Goal: Task Accomplishment & Management: Manage account settings

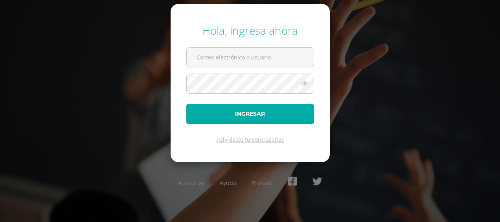
type input "mariano.batz@centroeducativoelvalle.edu.gt"
click at [250, 113] on button "Ingresar" at bounding box center [250, 114] width 128 height 20
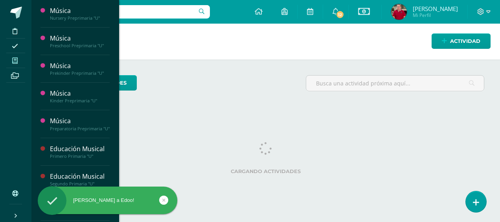
click at [15, 59] on icon at bounding box center [15, 60] width 6 height 6
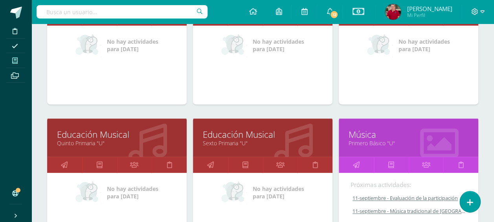
scroll to position [511, 0]
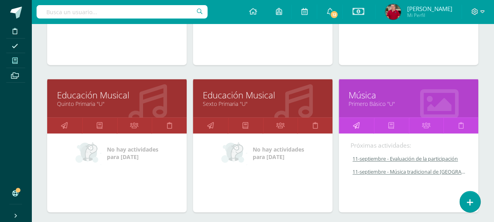
click at [356, 122] on icon at bounding box center [355, 124] width 7 height 15
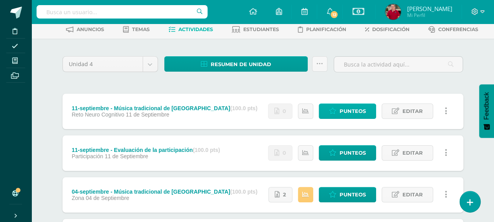
scroll to position [79, 0]
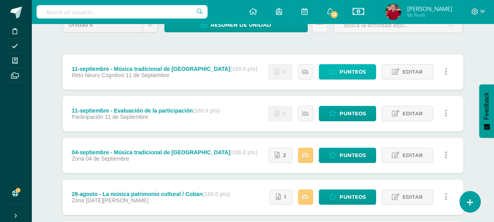
click at [358, 72] on span "Punteos" at bounding box center [353, 71] width 26 height 15
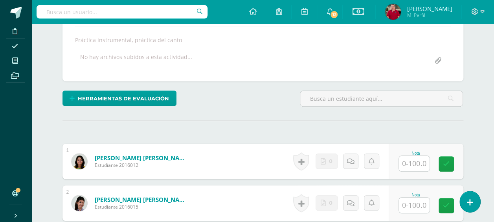
scroll to position [138, 0]
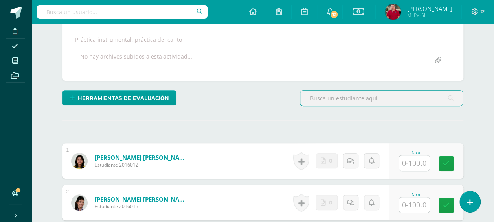
click at [411, 166] on input "text" at bounding box center [414, 162] width 31 height 15
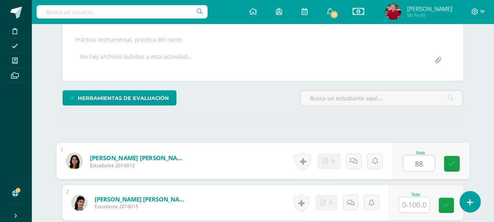
type input "88"
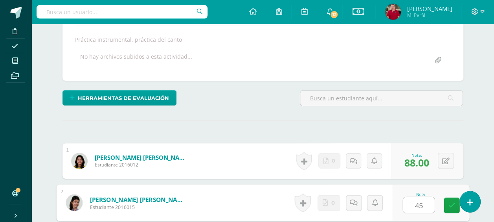
type input "45"
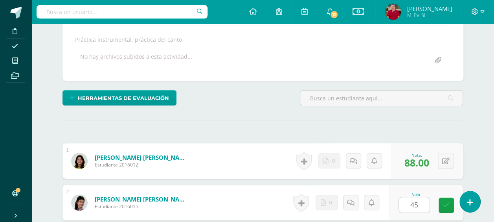
scroll to position [271, 0]
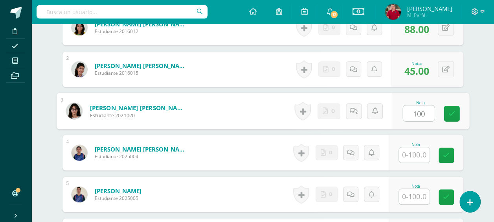
type input "100"
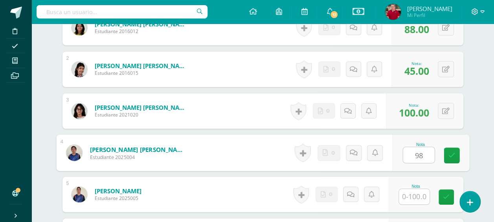
type input "98"
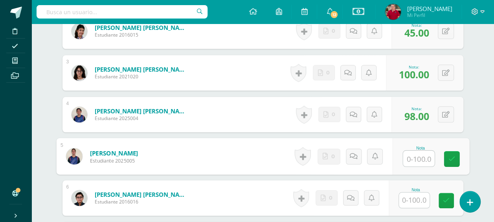
scroll to position [349, 0]
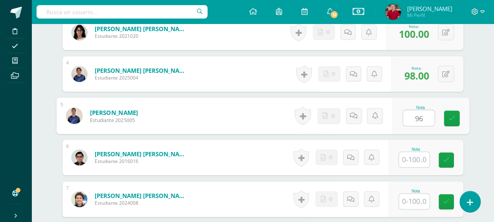
type input "96"
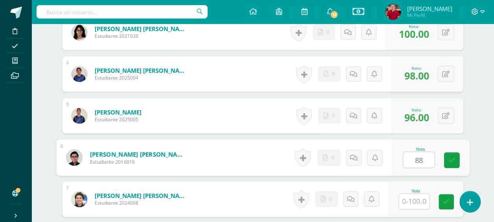
type input "88"
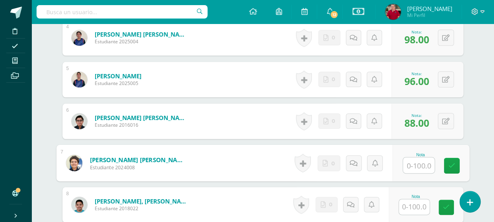
scroll to position [428, 0]
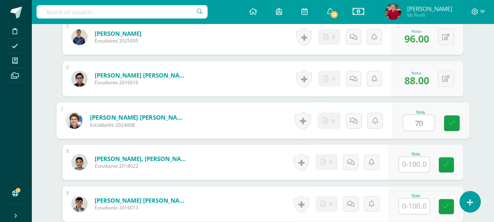
type input "70"
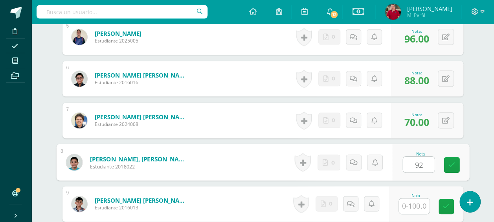
type input "92"
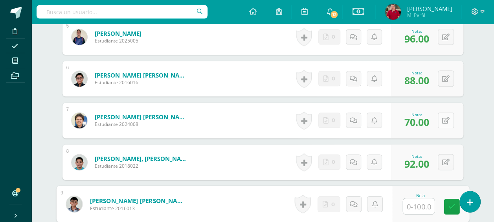
click at [452, 117] on button at bounding box center [446, 120] width 16 height 16
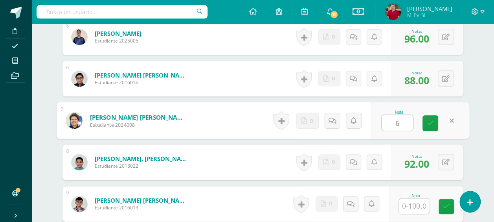
type input "63"
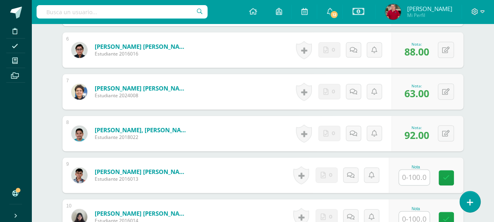
scroll to position [506, 0]
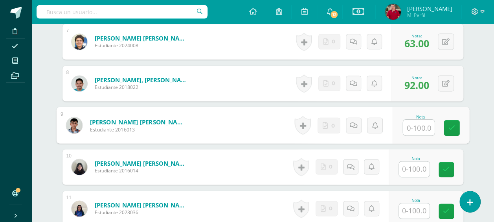
click at [415, 125] on input "text" at bounding box center [418, 127] width 31 height 16
type input "0"
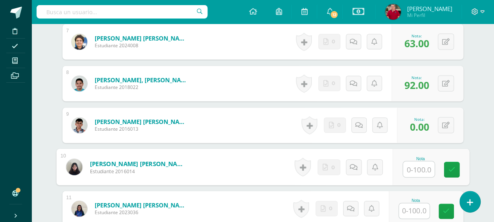
click at [428, 167] on input "text" at bounding box center [418, 169] width 31 height 16
type input "98"
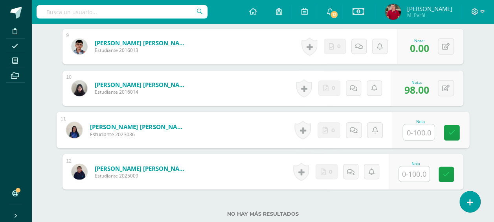
scroll to position [624, 0]
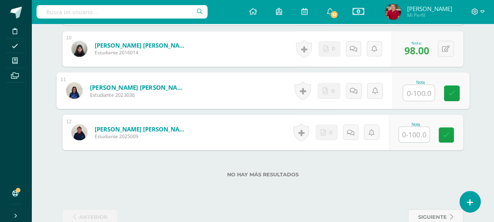
click at [420, 93] on input "text" at bounding box center [418, 93] width 31 height 16
type input "100"
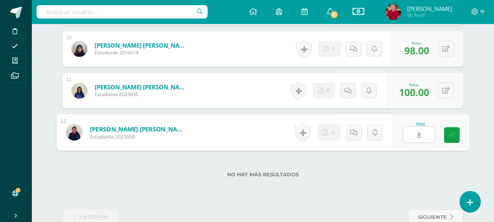
type input "86"
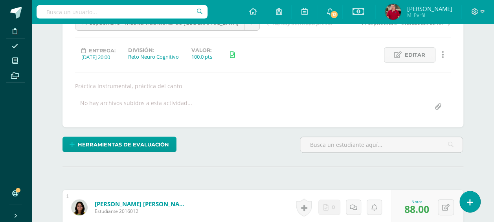
scroll to position [35, 0]
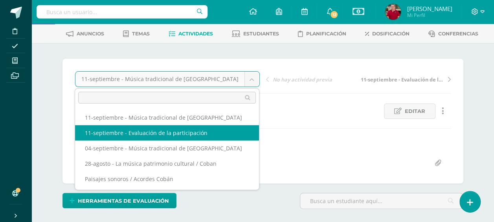
select select "/dashboard/teacher/grade-activity/218870/"
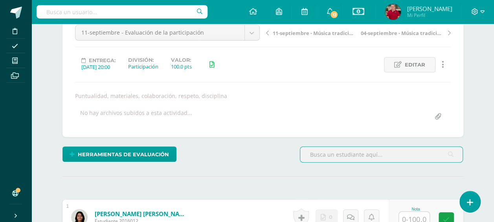
scroll to position [118, 0]
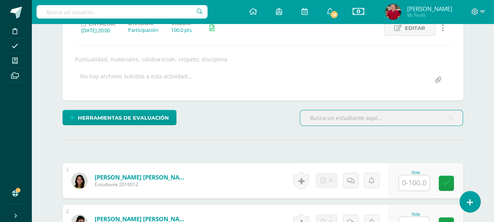
click at [415, 182] on input "text" at bounding box center [414, 182] width 31 height 15
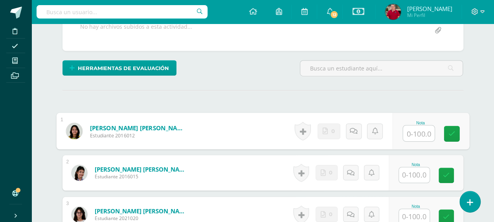
scroll to position [196, 0]
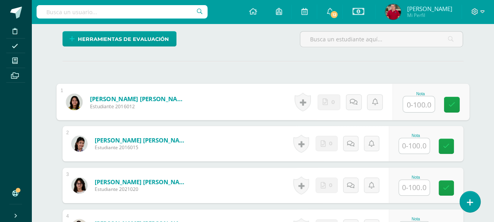
click at [423, 141] on input "text" at bounding box center [414, 145] width 31 height 15
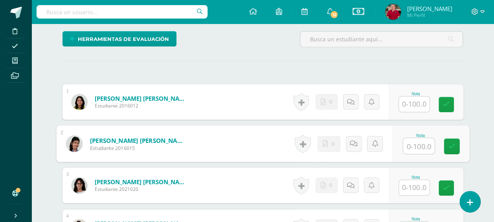
click at [417, 102] on input "text" at bounding box center [414, 103] width 31 height 15
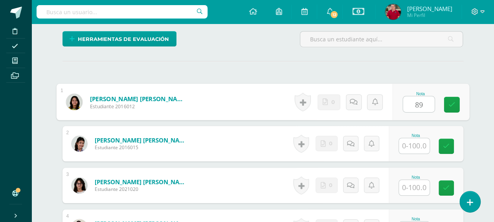
type input "89"
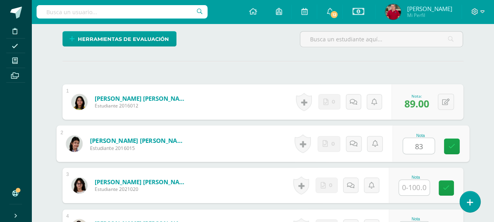
type input "83"
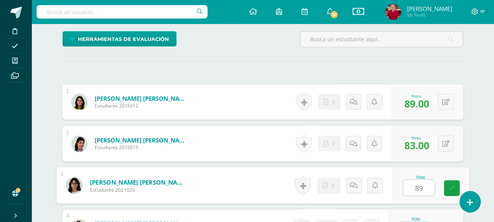
type input "89"
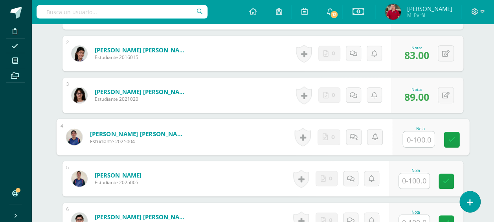
scroll to position [288, 0]
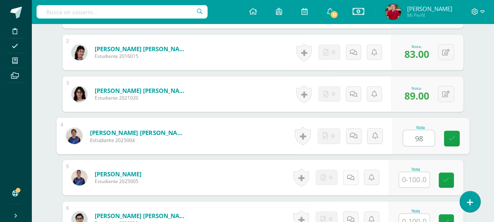
type input "98"
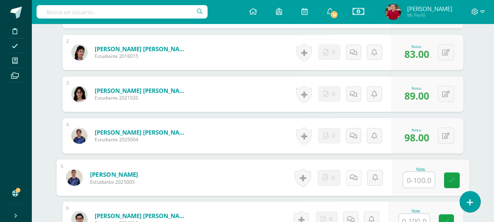
type input "8"
type input "96"
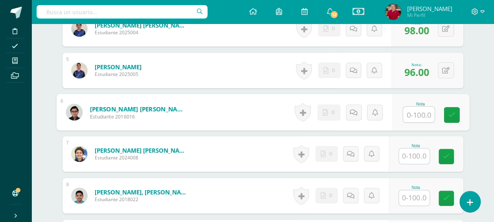
scroll to position [410, 0]
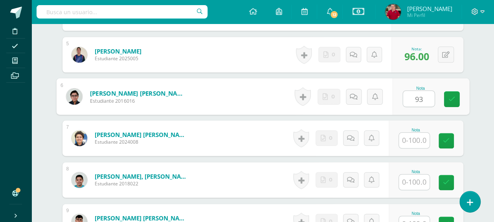
type input "93"
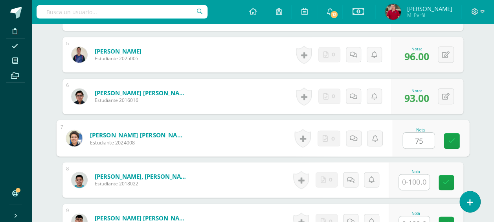
type input "75"
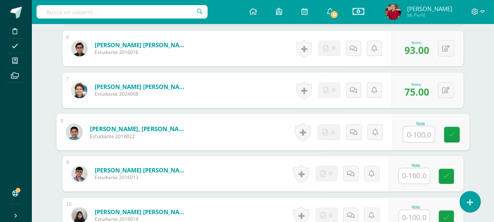
scroll to position [489, 0]
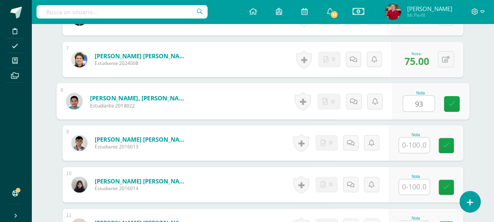
type input "93"
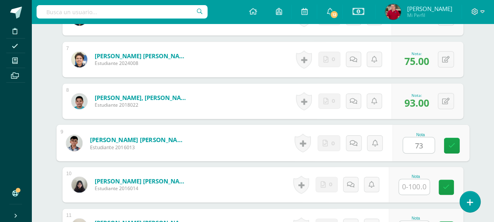
type input "73"
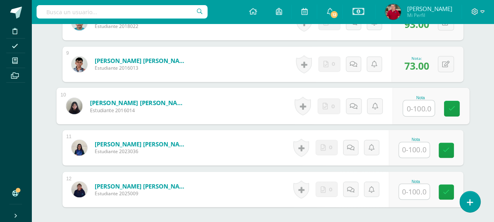
scroll to position [567, 0]
type input "100"
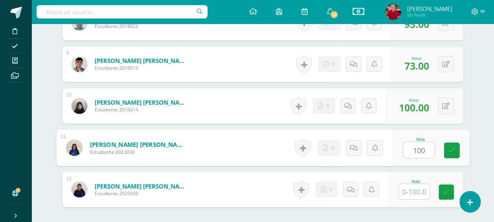
type input "100"
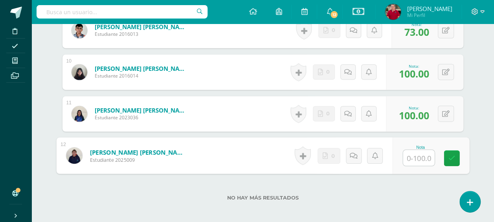
scroll to position [640, 0]
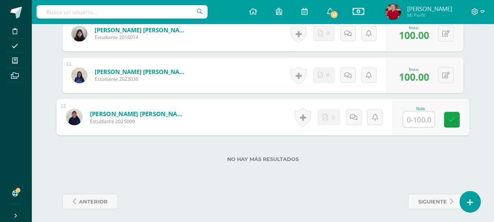
click at [427, 117] on input "text" at bounding box center [418, 119] width 31 height 16
type input "95"
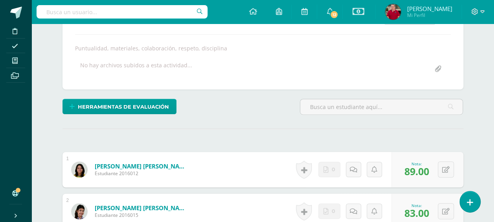
scroll to position [11, 0]
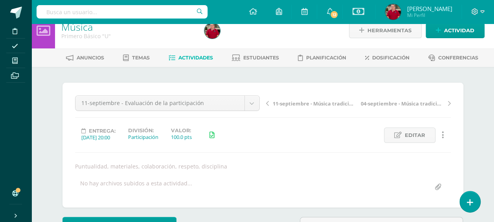
click at [202, 58] on span "Actividades" at bounding box center [195, 58] width 35 height 6
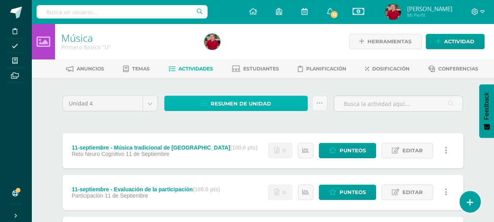
click at [228, 101] on span "Resumen de unidad" at bounding box center [241, 103] width 61 height 15
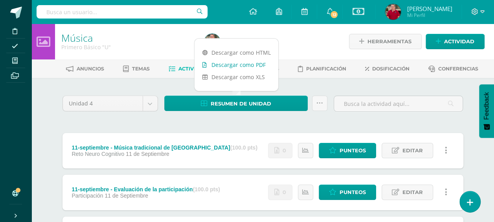
click at [233, 66] on link "Descargar como PDF" at bounding box center [237, 65] width 84 height 12
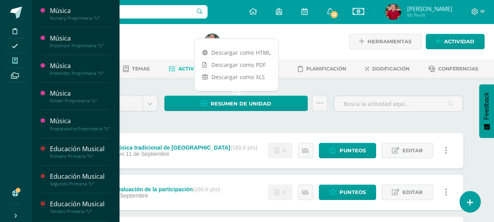
click at [12, 58] on span at bounding box center [15, 60] width 18 height 11
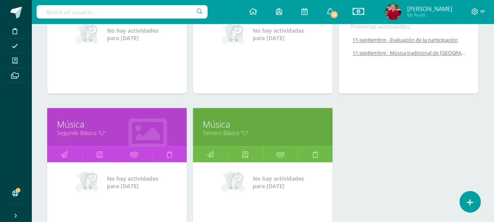
scroll to position [649, 0]
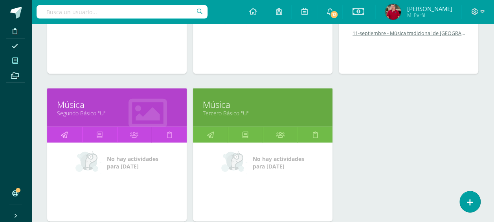
click at [66, 130] on icon at bounding box center [64, 134] width 7 height 15
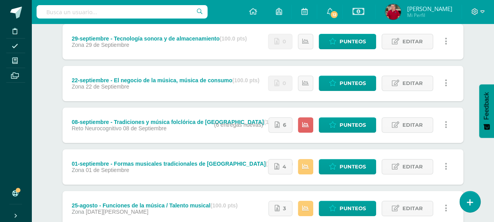
scroll to position [196, 0]
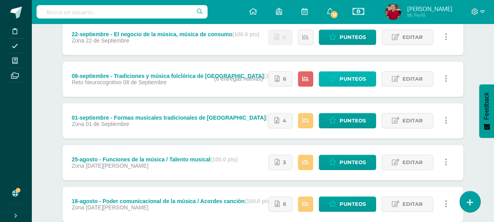
click at [345, 80] on span "Punteos" at bounding box center [353, 79] width 26 height 15
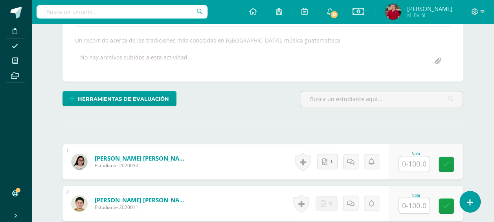
scroll to position [137, 0]
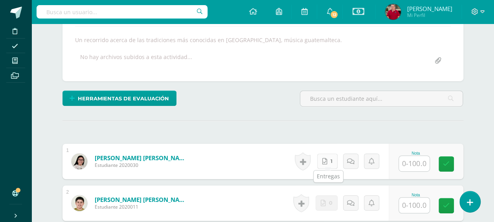
click at [329, 154] on link "1" at bounding box center [327, 160] width 20 height 15
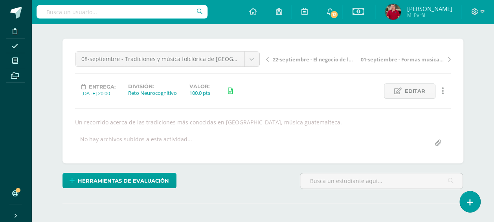
scroll to position [0, 0]
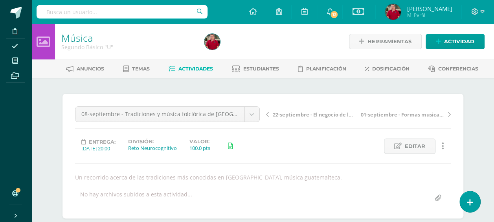
click at [196, 69] on span "Actividades" at bounding box center [195, 69] width 35 height 6
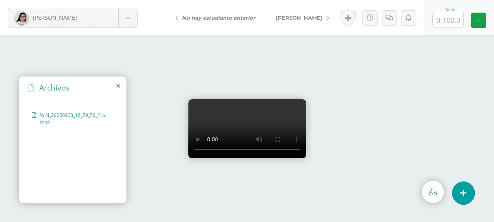
click at [118, 85] on icon at bounding box center [118, 86] width 4 height 6
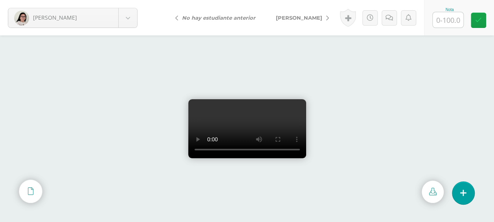
scroll to position [13, 0]
click at [446, 18] on input "text" at bounding box center [448, 19] width 31 height 15
type input "75"
click at [127, 0] on body "Alvarez, Valentina Alvarez, Valentina Anléu, Pablo Berdúo, Santiago Castillo, M…" at bounding box center [247, 0] width 494 height 0
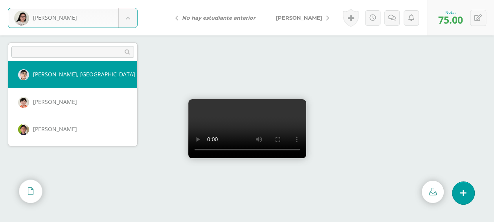
scroll to position [57, 0]
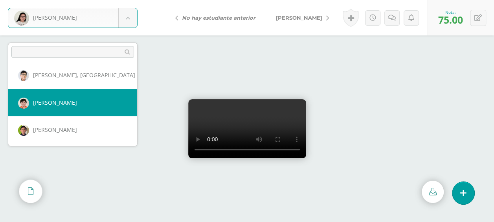
select select "535"
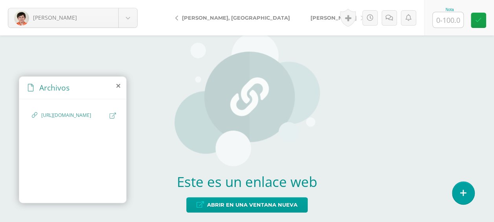
scroll to position [13, 0]
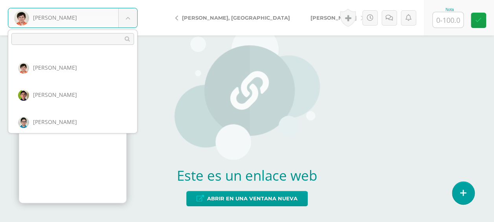
scroll to position [83, 0]
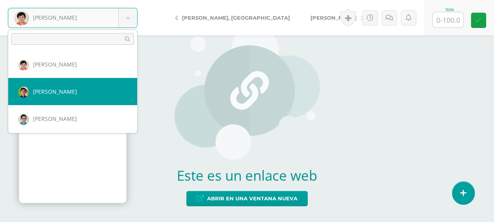
select select "187"
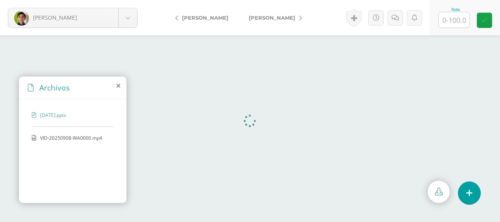
click at [51, 134] on span "VID-20250908-WA0000.mp4" at bounding box center [72, 137] width 64 height 7
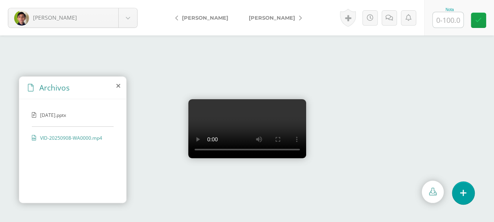
click at [449, 20] on input "text" at bounding box center [448, 19] width 31 height 15
type input "62"
click at [125, 0] on body "[PERSON_NAME], [PERSON_NAME], [PERSON_NAME], [PERSON_NAME][GEOGRAPHIC_DATA], [G…" at bounding box center [247, 0] width 494 height 0
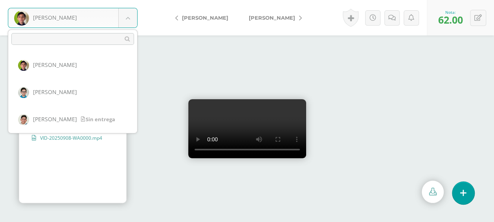
scroll to position [111, 0]
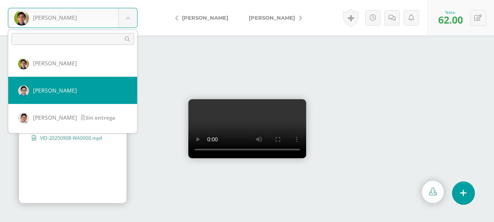
select select "189"
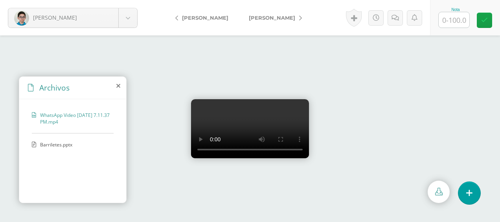
click at [118, 85] on icon at bounding box center [118, 86] width 4 height 6
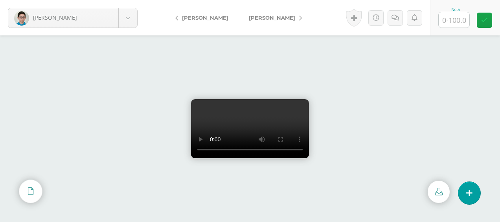
click at [454, 20] on input "text" at bounding box center [454, 19] width 31 height 15
type input "96"
click at [129, 0] on body "[PERSON_NAME], [PERSON_NAME], [PERSON_NAME], [PERSON_NAME][GEOGRAPHIC_DATA], [G…" at bounding box center [250, 0] width 500 height 0
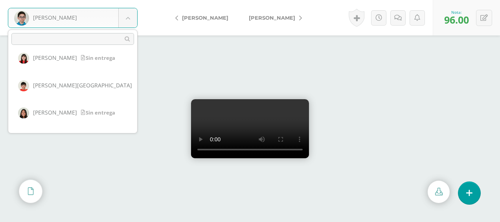
scroll to position [239, 0]
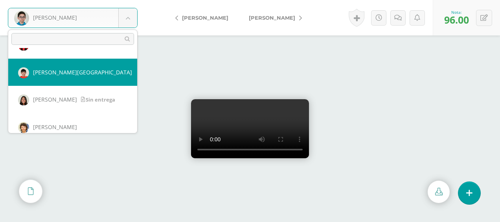
select select "433"
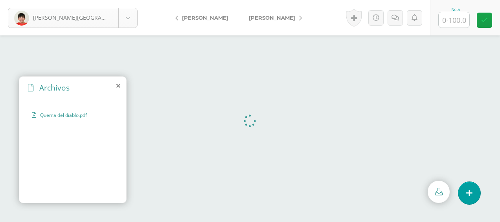
click at [129, 0] on body "Muñoz, Santiago Alvarez, Valentina Anléu, Pablo Berdúo, Santiago Castillo, Marc…" at bounding box center [250, 0] width 500 height 0
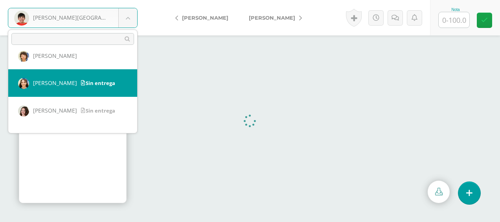
scroll to position [301, 0]
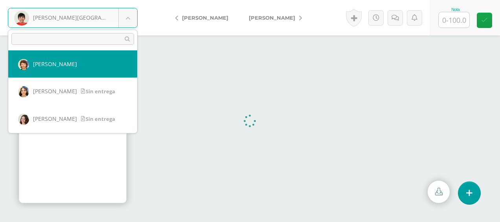
select select "194"
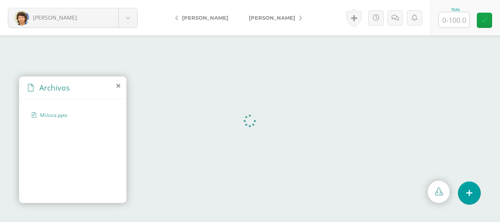
click at [117, 86] on icon at bounding box center [118, 86] width 4 height 6
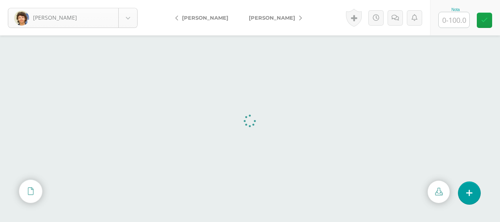
click at [131, 0] on body "[PERSON_NAME], [PERSON_NAME], [PERSON_NAME], [PERSON_NAME][GEOGRAPHIC_DATA], [G…" at bounding box center [250, 0] width 500 height 0
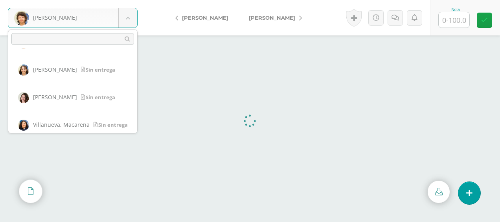
scroll to position [328, 0]
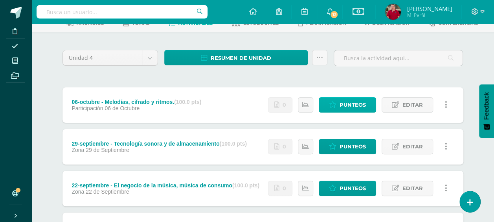
scroll to position [118, 0]
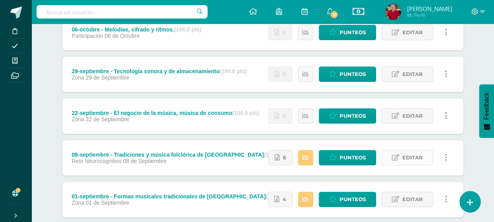
click at [421, 156] on span "Editar" at bounding box center [412, 157] width 20 height 15
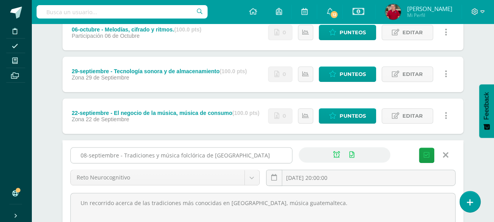
click at [200, 154] on input "08-septiembre - Tradiciones y música folclórica de [GEOGRAPHIC_DATA]" at bounding box center [181, 154] width 221 height 15
type input "08-septiembre - Tradiciones de [GEOGRAPHIC_DATA]"
click at [426, 154] on icon "submit" at bounding box center [427, 155] width 6 height 7
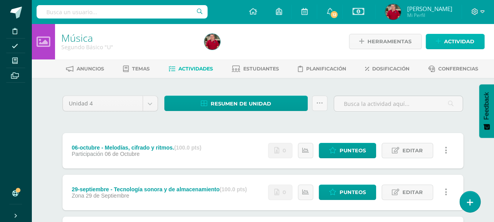
click at [457, 43] on span "Actividad" at bounding box center [459, 41] width 30 height 15
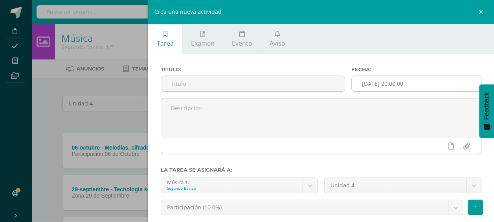
click at [382, 83] on input "[DATE] 20:00:00" at bounding box center [416, 83] width 129 height 15
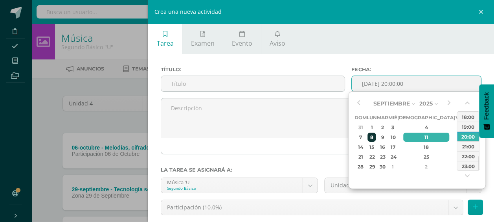
click at [376, 134] on div "8" at bounding box center [371, 136] width 8 height 9
type input "[DATE] 20:00"
click at [467, 136] on div "20:00" at bounding box center [468, 136] width 22 height 10
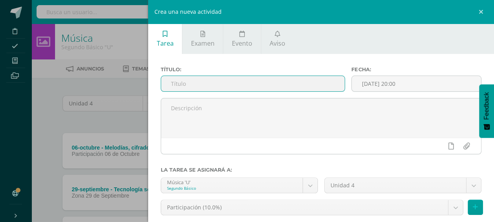
click at [218, 84] on input "text" at bounding box center [253, 83] width 184 height 15
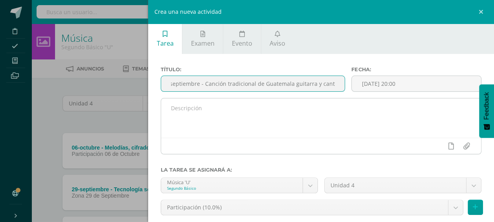
type input "08-septiembre - Canción tradicional de Guatemala guitarra y canto"
click at [199, 105] on textarea at bounding box center [321, 117] width 320 height 39
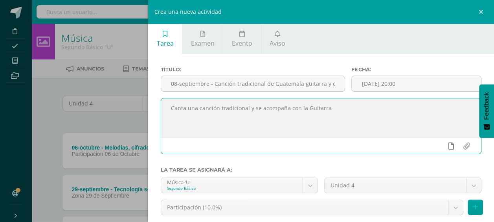
type textarea "Canta una canción tradicional y se acompaña con la Guitarra"
click at [448, 146] on link at bounding box center [450, 145] width 15 height 15
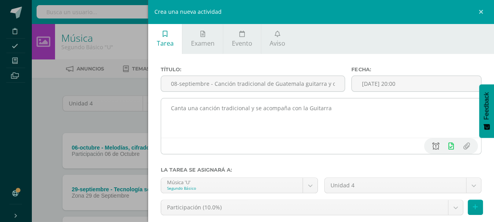
click at [432, 145] on icon at bounding box center [435, 145] width 7 height 7
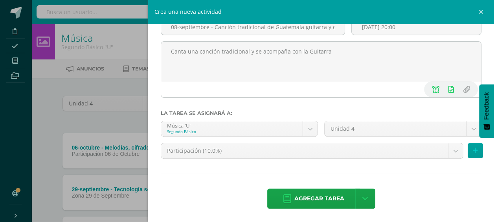
scroll to position [57, 0]
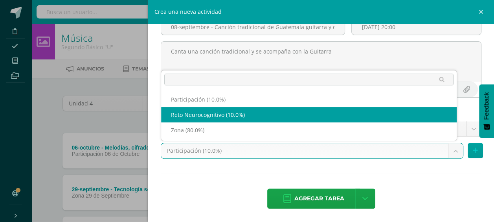
select select "204727"
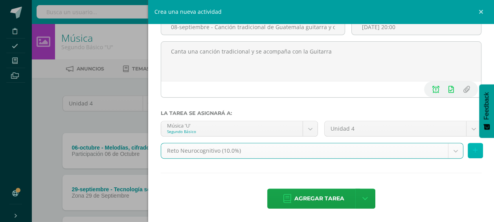
click at [473, 149] on icon at bounding box center [475, 150] width 5 height 7
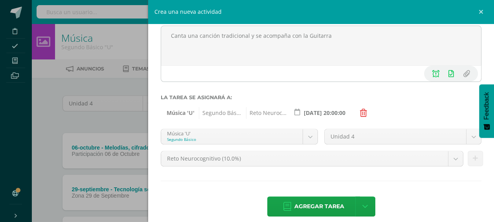
scroll to position [80, 0]
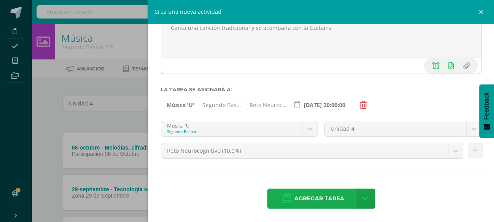
click at [330, 198] on span "Agregar tarea" at bounding box center [319, 198] width 50 height 19
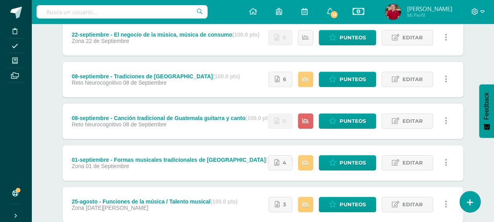
scroll to position [196, 0]
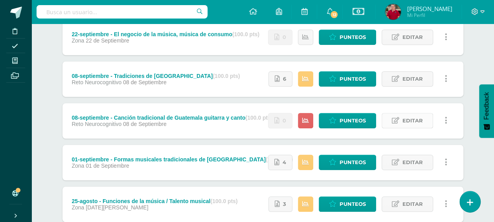
click at [410, 119] on span "Editar" at bounding box center [412, 120] width 20 height 15
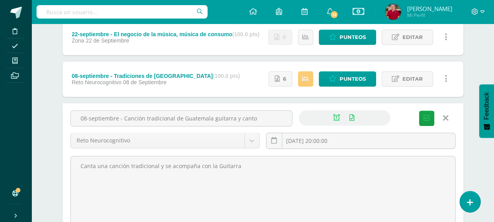
click at [444, 114] on icon at bounding box center [446, 118] width 6 height 9
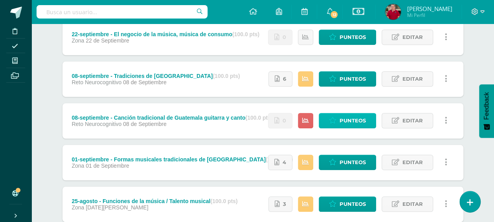
click at [344, 119] on span "Punteos" at bounding box center [353, 120] width 26 height 15
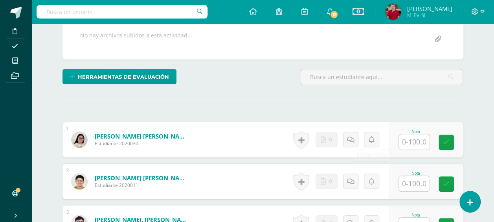
scroll to position [160, 0]
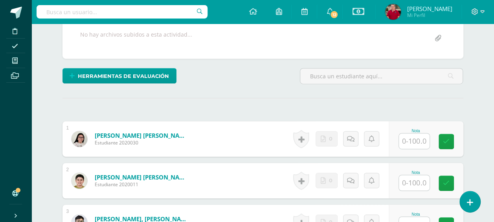
click at [415, 138] on input "text" at bounding box center [414, 140] width 31 height 15
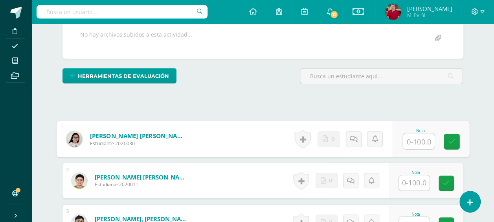
scroll to position [160, 0]
type input "70"
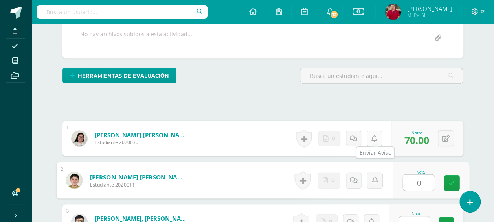
type input "0"
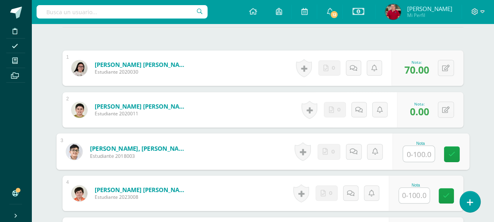
scroll to position [246, 0]
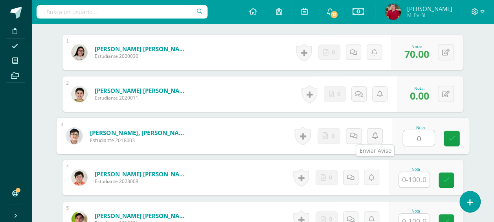
type input "0"
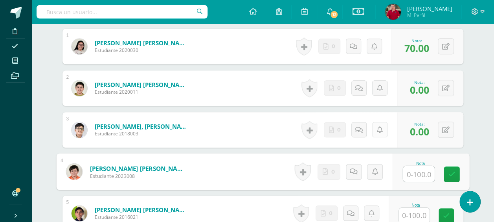
scroll to position [325, 0]
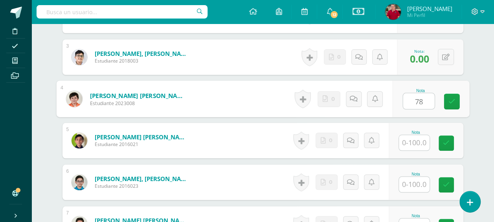
type input "78"
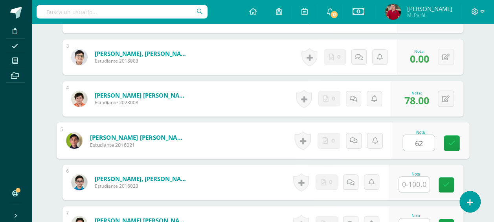
type input "62"
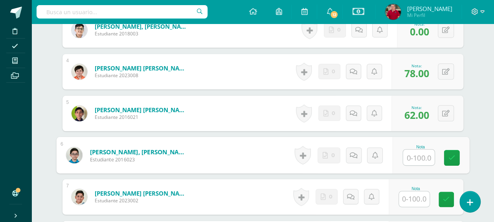
scroll to position [364, 0]
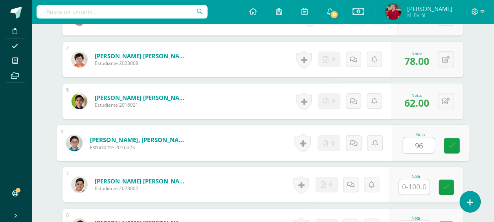
type input "96"
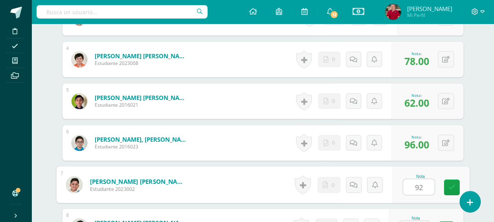
type input "92"
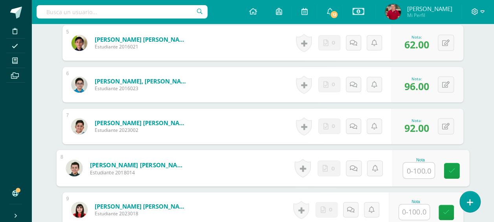
scroll to position [494, 0]
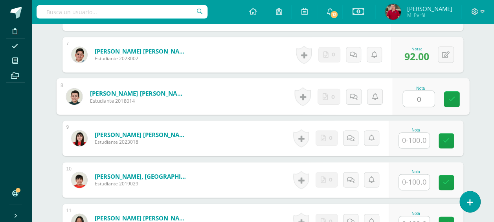
type input "0"
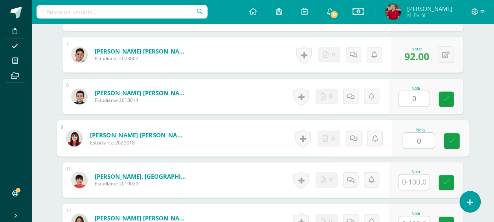
type input "0"
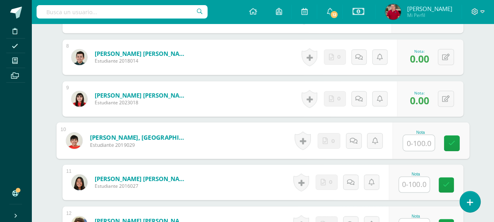
scroll to position [572, 0]
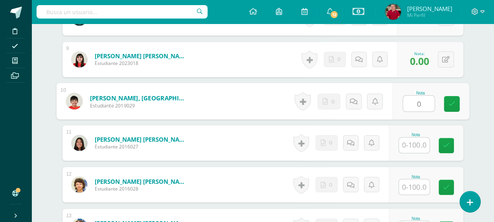
type input "0"
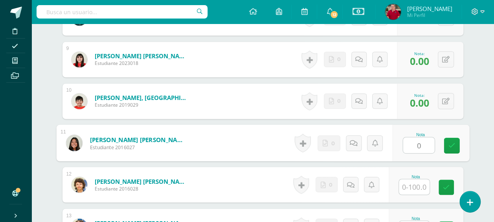
type input "0"
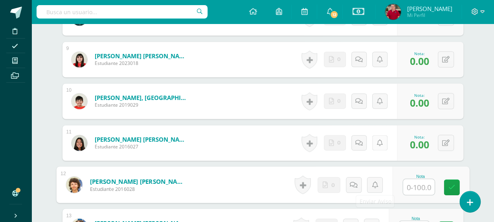
scroll to position [651, 0]
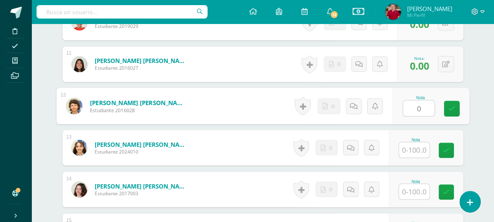
type input "0"
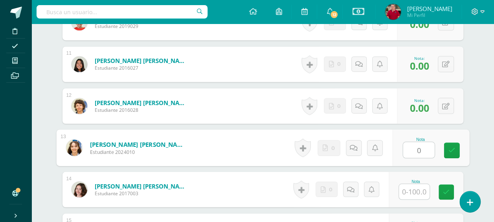
type input "0"
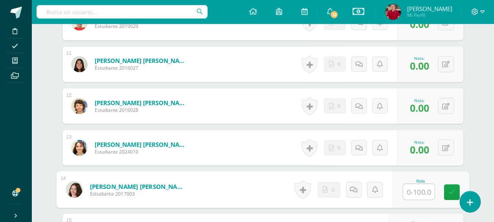
scroll to position [729, 0]
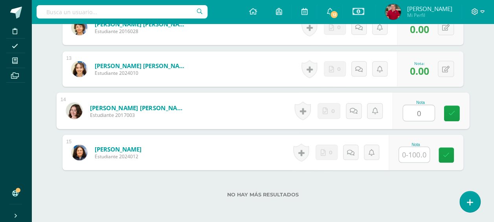
type input "0"
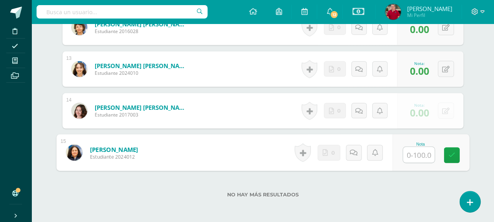
type input "0"
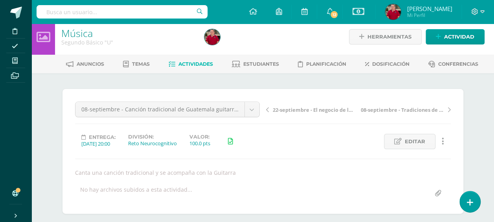
scroll to position [0, 0]
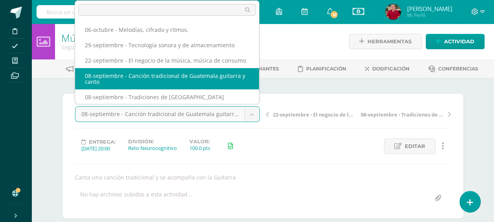
scroll to position [1, 0]
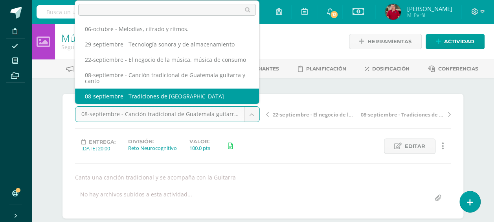
select select "/dashboard/teacher/grade-activity/218513/"
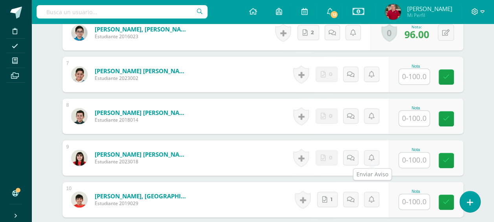
scroll to position [474, 0]
click at [409, 154] on input "text" at bounding box center [414, 159] width 31 height 15
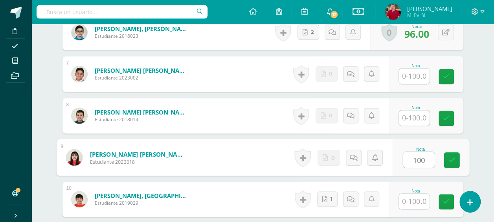
type input "100"
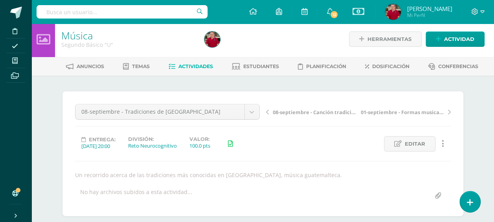
scroll to position [3, 0]
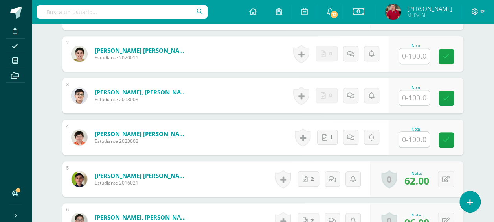
scroll to position [293, 0]
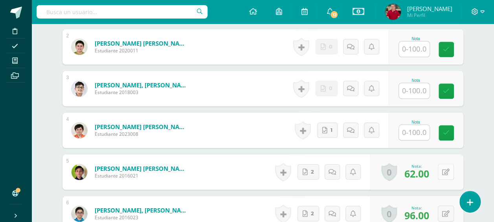
click at [451, 169] on button at bounding box center [446, 171] width 16 height 16
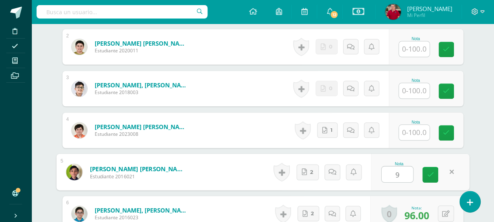
type input "93"
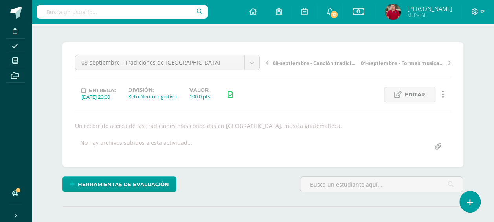
scroll to position [0, 0]
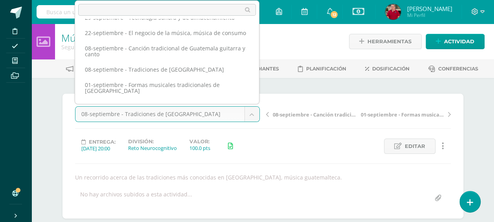
scroll to position [26, 0]
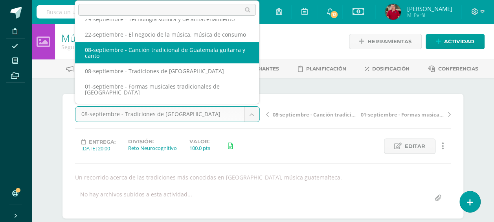
select select "/dashboard/teacher/grade-activity/220216/"
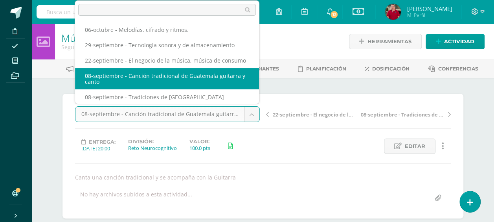
scroll to position [1, 0]
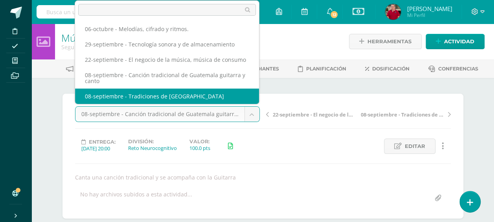
select select "/dashboard/teacher/grade-activity/218513/"
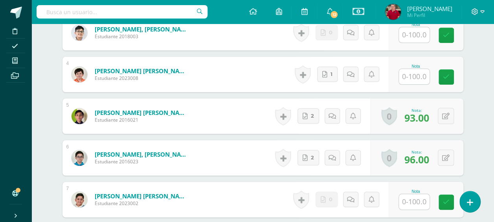
scroll to position [356, 0]
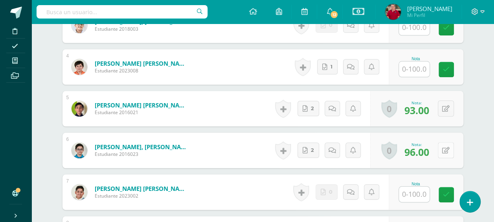
click at [449, 147] on icon at bounding box center [445, 150] width 7 height 7
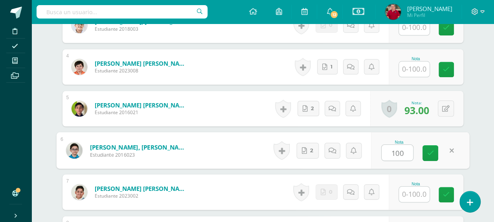
type input "100"
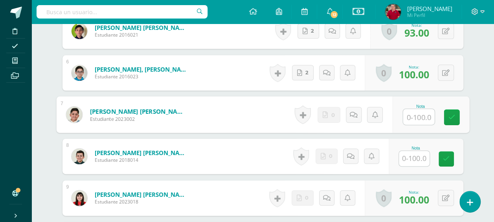
scroll to position [435, 0]
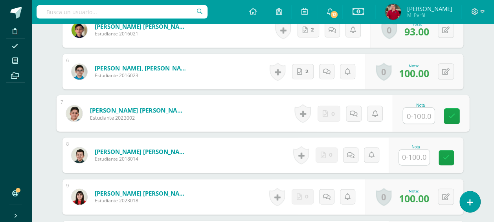
click at [411, 151] on input "text" at bounding box center [414, 156] width 31 height 15
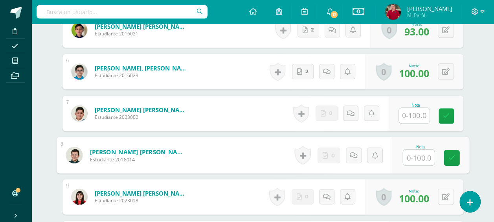
type input "0"
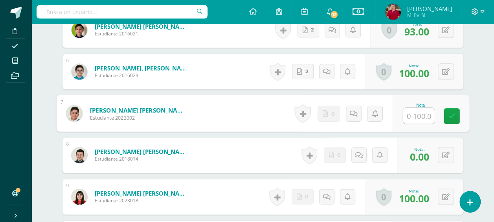
click at [421, 112] on input "text" at bounding box center [418, 116] width 31 height 16
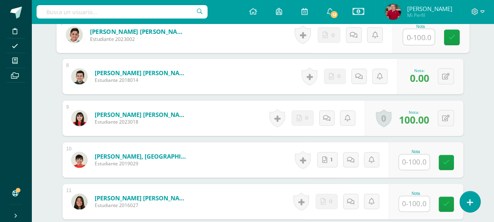
scroll to position [553, 0]
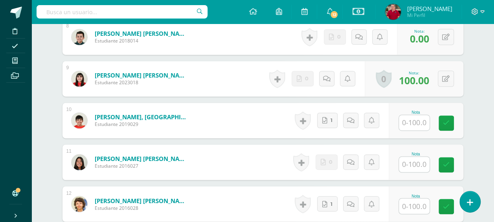
click at [416, 123] on input "text" at bounding box center [414, 122] width 31 height 15
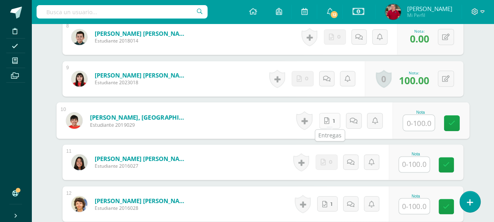
click at [331, 116] on link "1" at bounding box center [329, 120] width 21 height 16
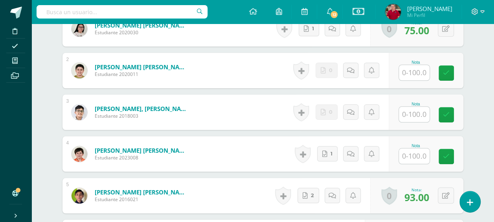
scroll to position [278, 0]
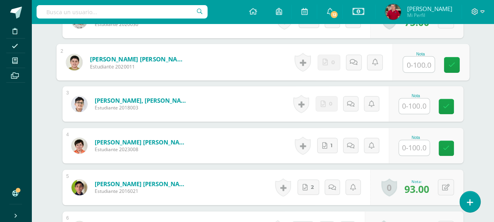
click at [411, 62] on input "text" at bounding box center [418, 65] width 31 height 16
type input "0"
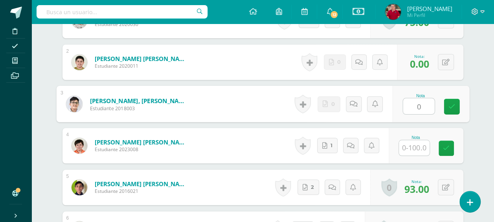
type input "0"
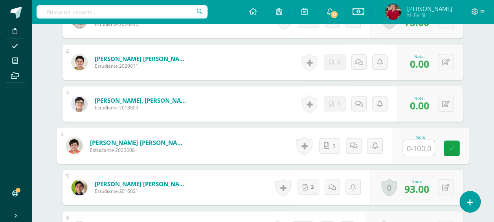
type input "0"
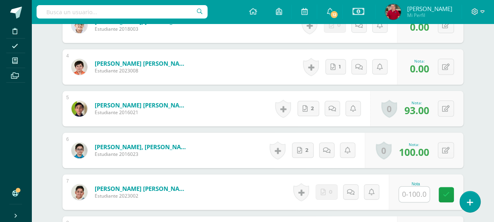
scroll to position [396, 0]
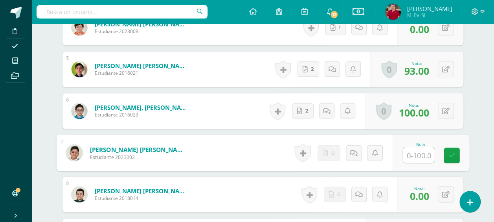
click at [420, 152] on input "text" at bounding box center [418, 155] width 31 height 16
type input "0"
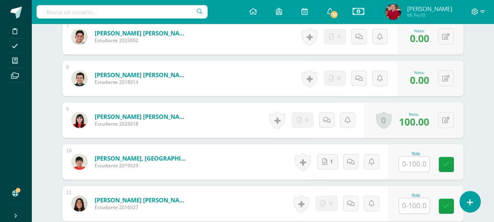
scroll to position [514, 0]
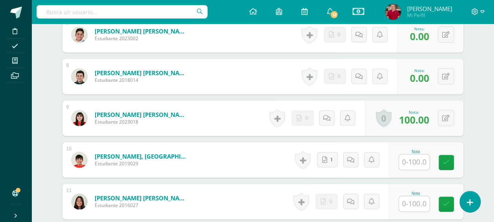
click at [414, 157] on input "text" at bounding box center [414, 161] width 31 height 15
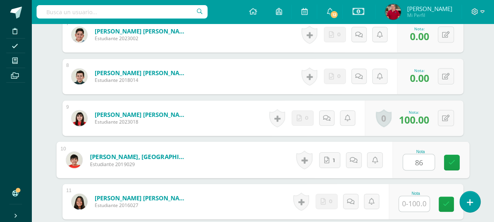
type input "86"
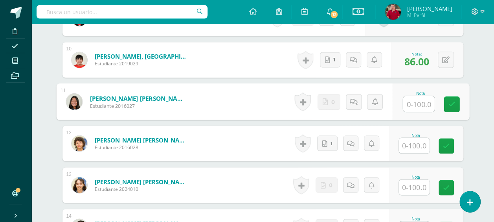
scroll to position [631, 0]
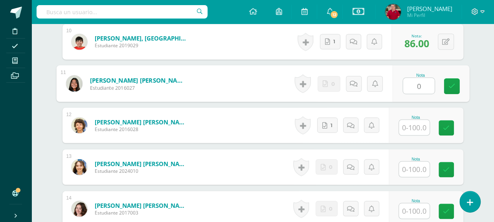
type input "0"
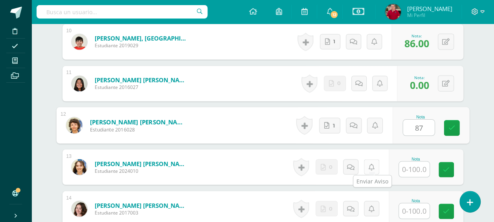
type input "87"
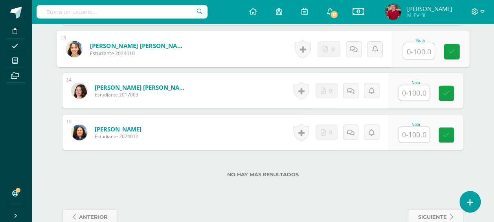
scroll to position [749, 0]
type input "0"
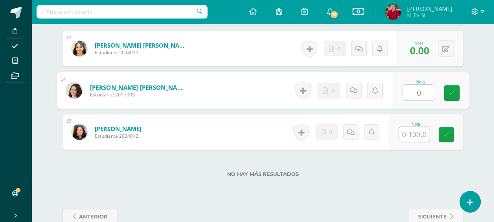
type input "0"
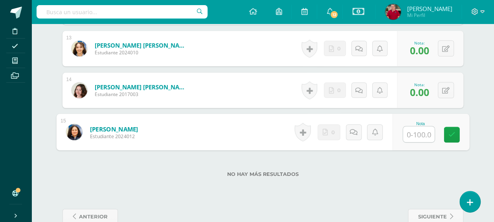
click at [422, 130] on input "text" at bounding box center [418, 135] width 31 height 16
type input "0"
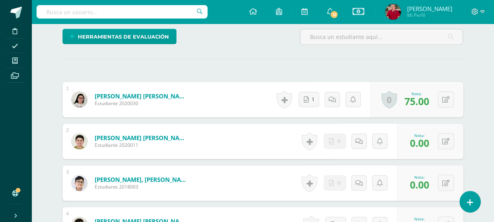
scroll to position [199, 0]
click at [359, 138] on icon at bounding box center [358, 141] width 7 height 7
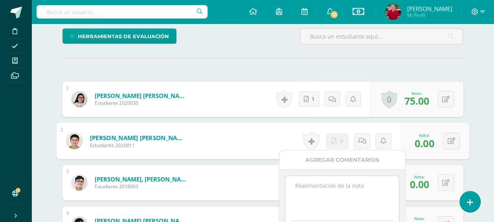
click at [323, 186] on textarea at bounding box center [342, 195] width 114 height 39
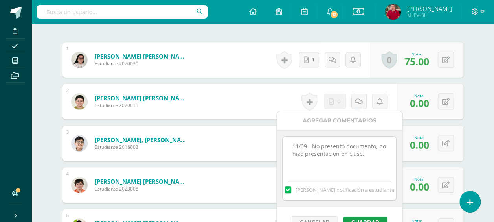
drag, startPoint x: 369, startPoint y: 152, endPoint x: 268, endPoint y: 139, distance: 102.2
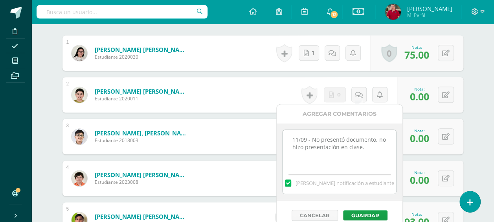
scroll to position [317, 0]
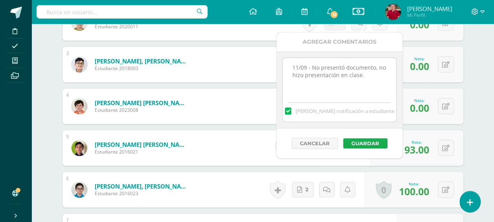
type textarea "11/09 - No presentó documento, no hizo presentación en clase."
click at [364, 138] on button "Guardar" at bounding box center [365, 143] width 44 height 10
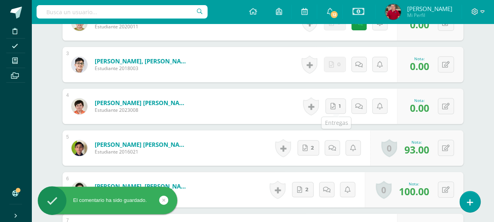
scroll to position [239, 0]
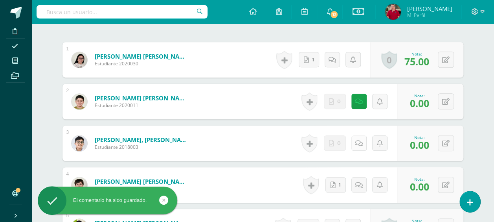
click at [358, 140] on icon at bounding box center [358, 143] width 7 height 7
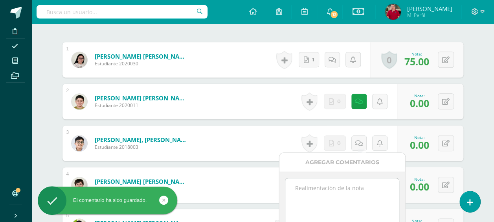
paste textarea "11/09 - No presentó documento, no hizo presentación en clase."
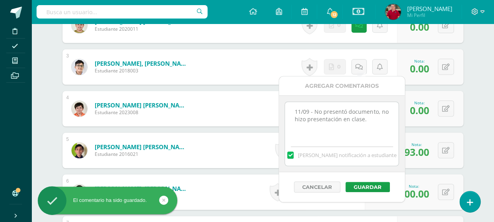
scroll to position [317, 0]
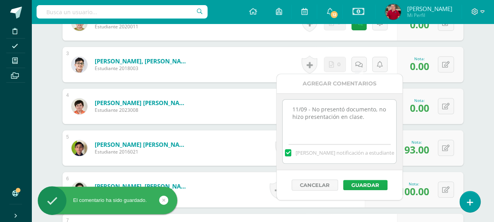
type textarea "11/09 - No presentó documento, no hizo presentación en clase."
click at [377, 182] on button "Guardar" at bounding box center [365, 185] width 44 height 10
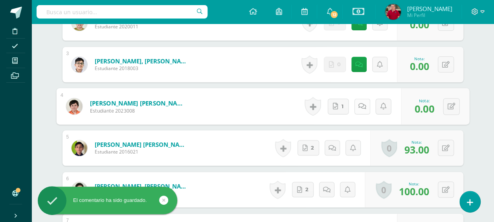
click at [362, 105] on icon at bounding box center [362, 106] width 8 height 7
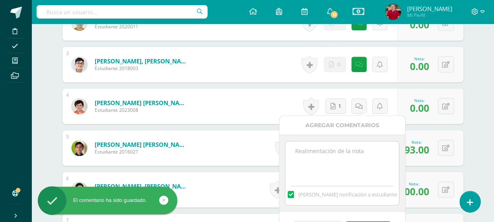
paste textarea "11/09 - No presentó documento, no hizo presentación en clase."
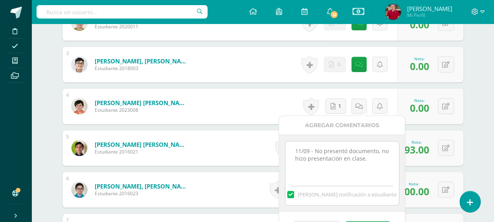
scroll to position [396, 0]
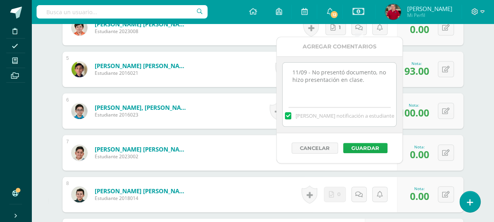
type textarea "11/09 - No presentó documento, no hizo presentación en clase."
click at [371, 145] on button "Guardar" at bounding box center [365, 148] width 44 height 10
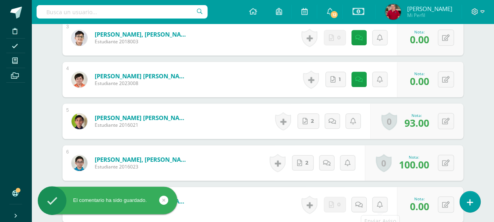
scroll to position [317, 0]
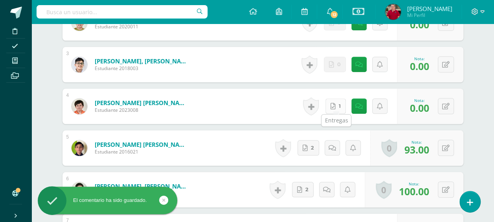
click at [338, 102] on link "1" at bounding box center [335, 105] width 20 height 15
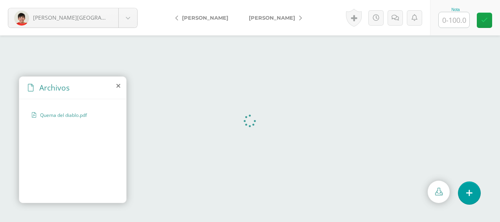
click at [118, 86] on icon at bounding box center [118, 86] width 4 height 6
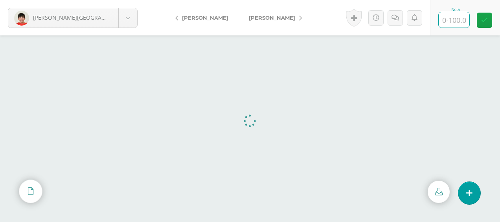
click at [461, 22] on input "text" at bounding box center [454, 19] width 31 height 15
type input "86"
click at [127, 0] on body "Muñoz, Santiago Alvarez, Valentina Anléu, Pablo Berdúo, Santiago Castillo, Marc…" at bounding box center [250, 0] width 500 height 0
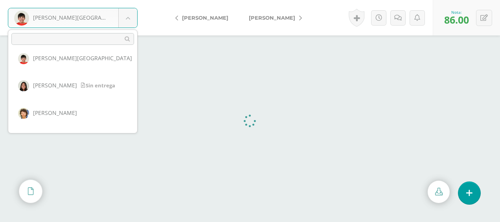
scroll to position [262, 0]
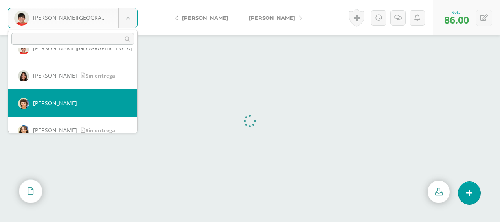
select select "194"
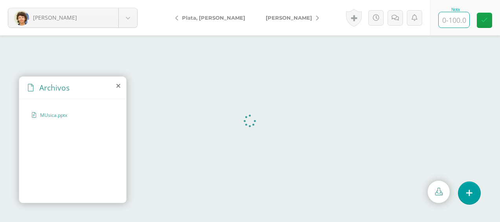
click at [457, 22] on input "text" at bounding box center [454, 19] width 31 height 15
type input "87"
click at [126, 0] on body "[PERSON_NAME], [PERSON_NAME], [PERSON_NAME][GEOGRAPHIC_DATA], [GEOGRAPHIC_DATA]…" at bounding box center [250, 0] width 500 height 0
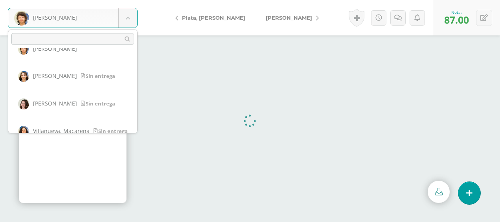
scroll to position [328, 0]
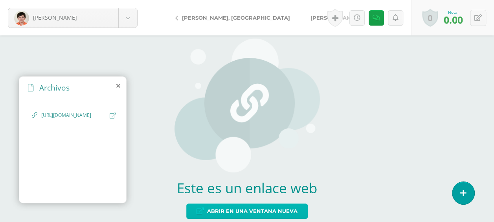
click at [256, 209] on span "Abrir en una ventana nueva" at bounding box center [252, 211] width 90 height 15
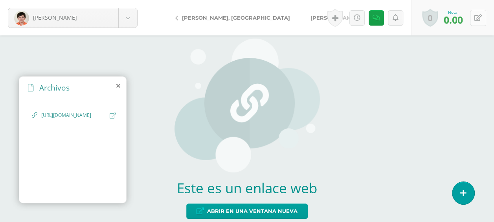
click at [482, 17] on button at bounding box center [478, 18] width 16 height 16
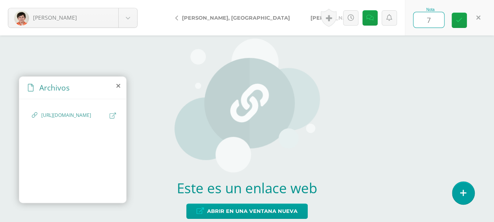
type input "77"
click at [369, 15] on icon at bounding box center [370, 18] width 7 height 7
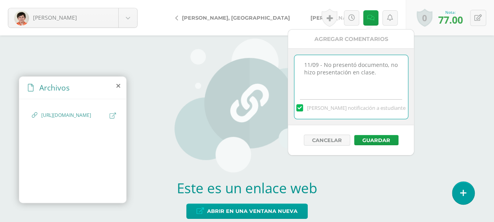
drag, startPoint x: 387, startPoint y: 73, endPoint x: 201, endPoint y: 53, distance: 186.6
click at [201, 53] on body "Castillo, Marco Alvarez, Valentina Anléu, Pablo Berdúo, Santiago Castillo, Marc…" at bounding box center [247, 111] width 494 height 222
click at [387, 67] on textarea "11/09 - No presentó documento, no hizo presentación en clase." at bounding box center [351, 74] width 114 height 39
drag, startPoint x: 385, startPoint y: 72, endPoint x: 252, endPoint y: 65, distance: 133.4
click at [252, 65] on body "Castillo, Marco Alvarez, Valentina Anléu, Pablo Berdúo, Santiago Castillo, Marc…" at bounding box center [247, 111] width 494 height 222
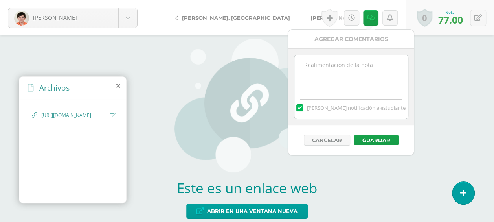
click at [303, 108] on label at bounding box center [299, 107] width 6 height 7
click at [0, 0] on input "Mandar notificación a estudiante" at bounding box center [0, 0] width 0 height 0
click at [378, 140] on button "Guardar" at bounding box center [376, 140] width 44 height 10
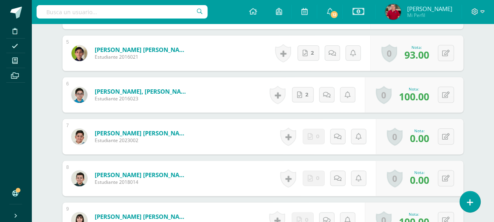
scroll to position [413, 0]
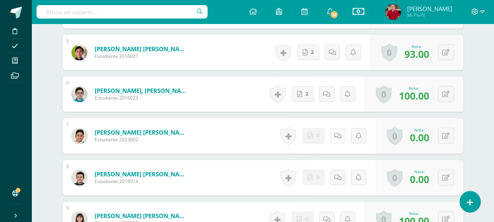
click at [341, 132] on icon at bounding box center [337, 135] width 7 height 7
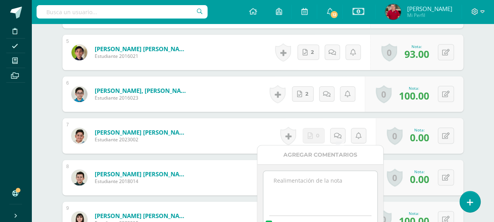
paste textarea "11/09 - No presentó documento, no hizo presentación en clase."
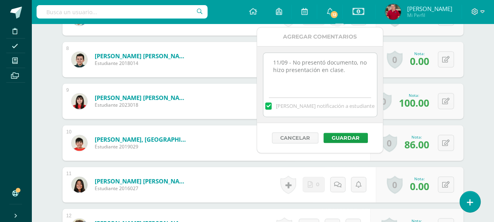
scroll to position [530, 0]
type textarea "11/09 - No presentó documento, no hizo presentación en clase."
click at [341, 134] on button "Guardar" at bounding box center [344, 138] width 44 height 10
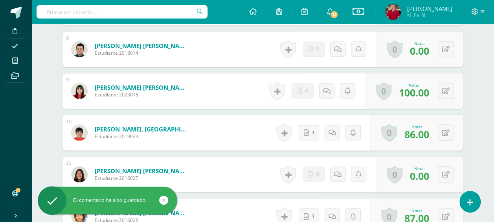
scroll to position [570, 0]
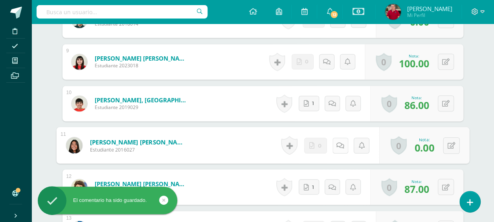
click at [340, 141] on icon at bounding box center [340, 144] width 8 height 7
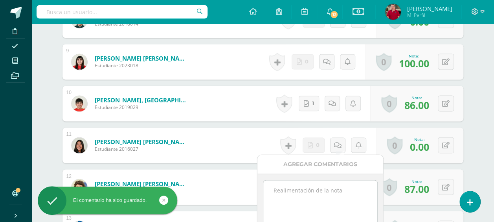
paste textarea "11/09 - No presentó documento, no hizo presentación en clase."
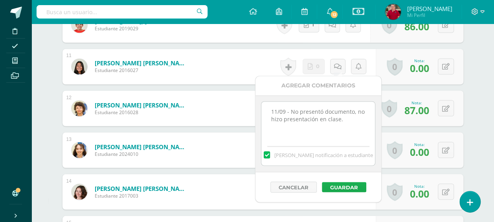
type textarea "11/09 - No presentó documento, no hizo presentación en clase."
click at [348, 185] on button "Guardar" at bounding box center [344, 187] width 44 height 10
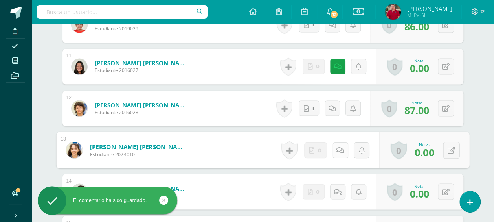
click at [334, 150] on link at bounding box center [340, 150] width 16 height 16
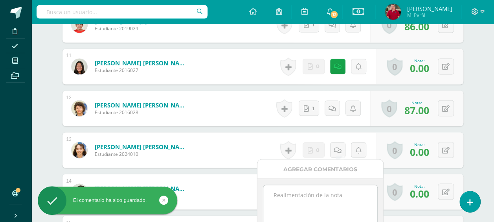
paste textarea "11/09 - No presentó documento, no hizo presentación en clase."
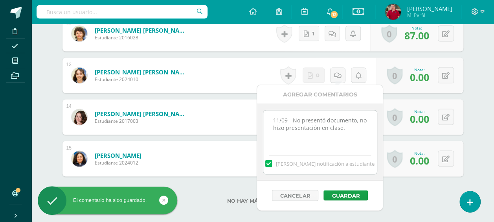
scroll to position [765, 0]
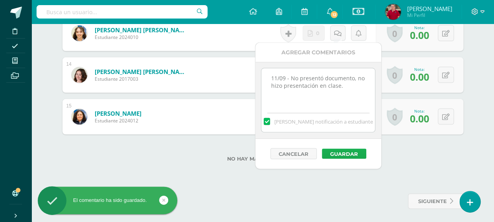
type textarea "11/09 - No presentó documento, no hizo presentación en clase."
click at [345, 151] on button "Guardar" at bounding box center [344, 154] width 44 height 10
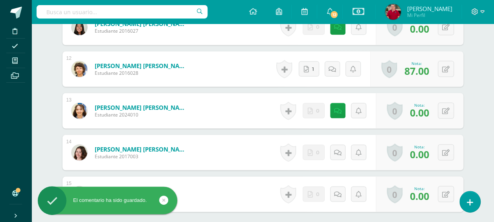
scroll to position [686, 0]
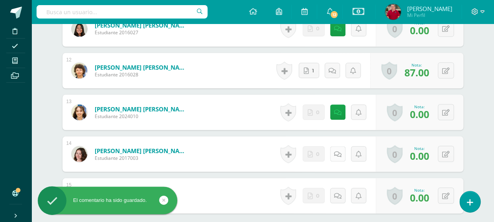
click at [340, 151] on icon at bounding box center [337, 153] width 7 height 7
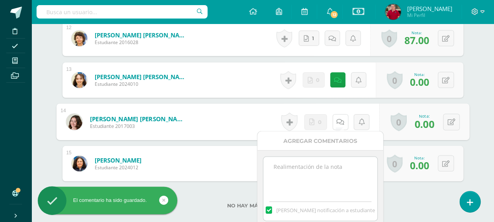
scroll to position [725, 0]
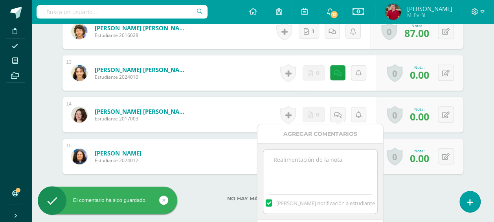
paste textarea "11/09 - No presentó documento, no hizo presentación en clase."
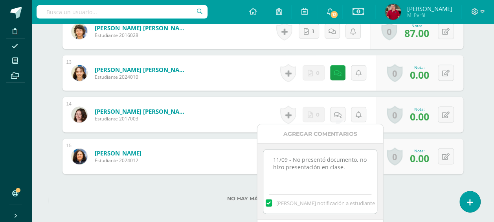
scroll to position [765, 0]
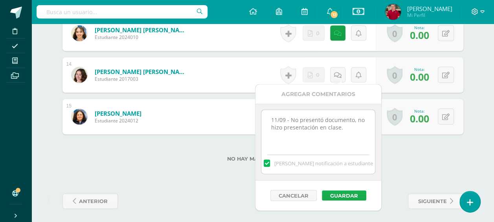
type textarea "11/09 - No presentó documento, no hizo presentación en clase."
click at [345, 191] on button "Guardar" at bounding box center [344, 195] width 44 height 10
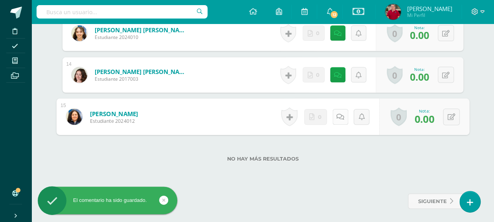
click at [338, 114] on icon at bounding box center [340, 116] width 8 height 7
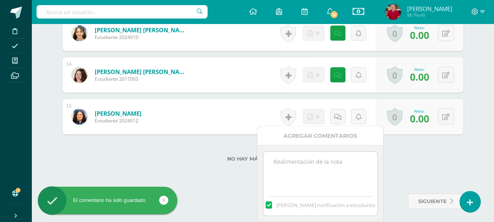
paste textarea "11/09 - No presentó documento, no hizo presentación en clase."
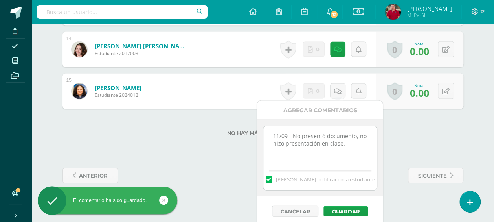
scroll to position [794, 0]
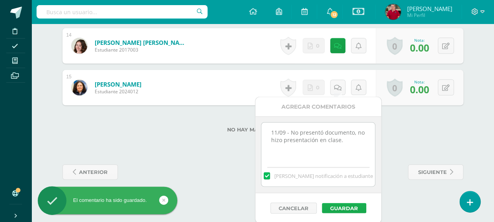
type textarea "11/09 - No presentó documento, no hizo presentación en clase."
click at [343, 206] on button "Guardar" at bounding box center [344, 208] width 44 height 10
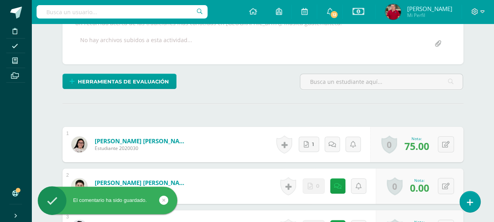
scroll to position [97, 0]
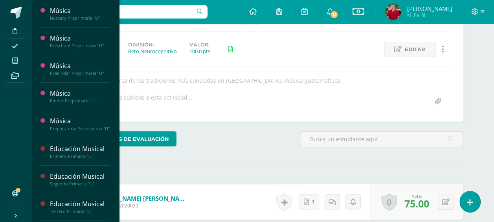
click at [16, 59] on icon at bounding box center [15, 60] width 6 height 6
